Goal: Find specific page/section: Find specific page/section

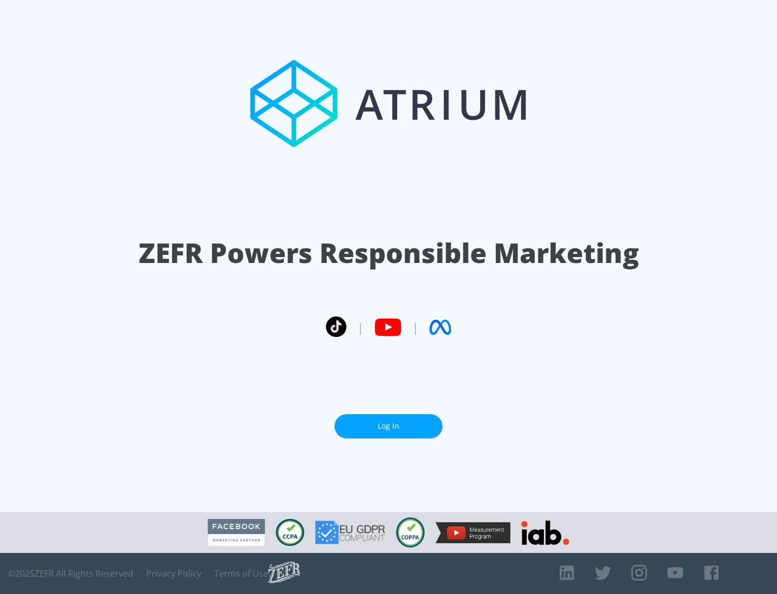
click at [389, 426] on link "Log In" at bounding box center [389, 426] width 108 height 24
